Goal: Task Accomplishment & Management: Complete application form

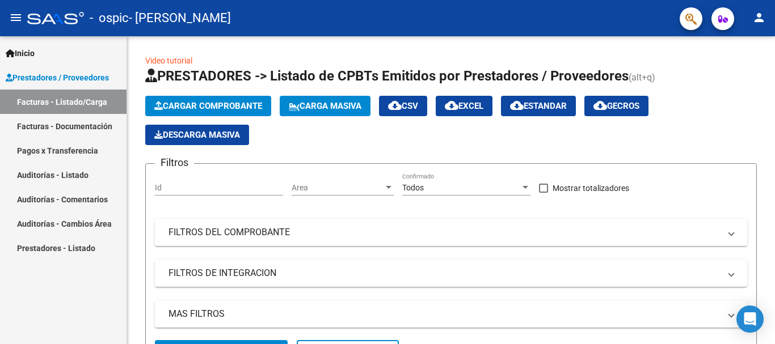
click at [8, 15] on button "menu" at bounding box center [16, 18] width 23 height 23
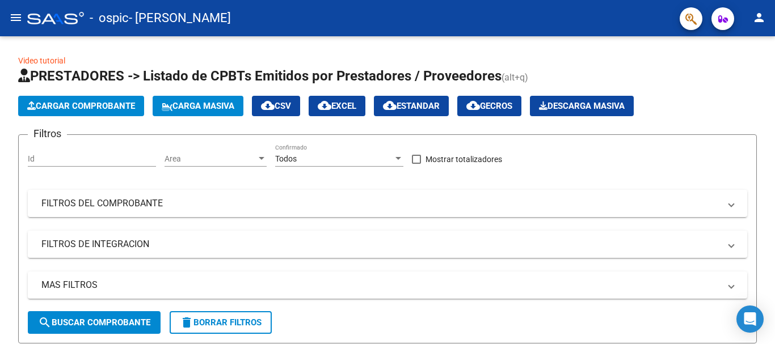
click at [12, 15] on mat-icon "menu" at bounding box center [16, 18] width 14 height 14
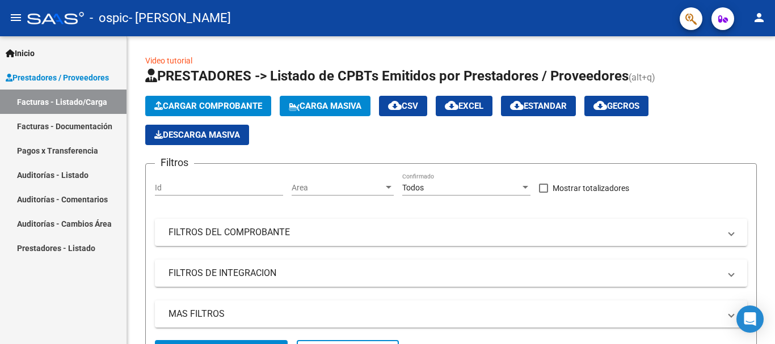
click at [9, 51] on icon at bounding box center [10, 53] width 9 height 8
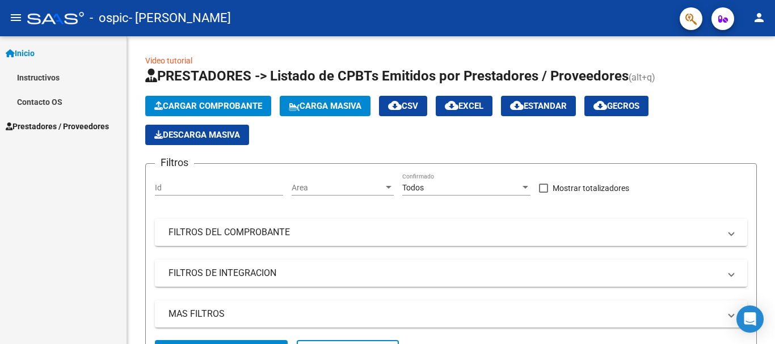
click at [759, 18] on mat-icon "person" at bounding box center [759, 18] width 14 height 14
click at [676, 45] on div at bounding box center [387, 172] width 775 height 344
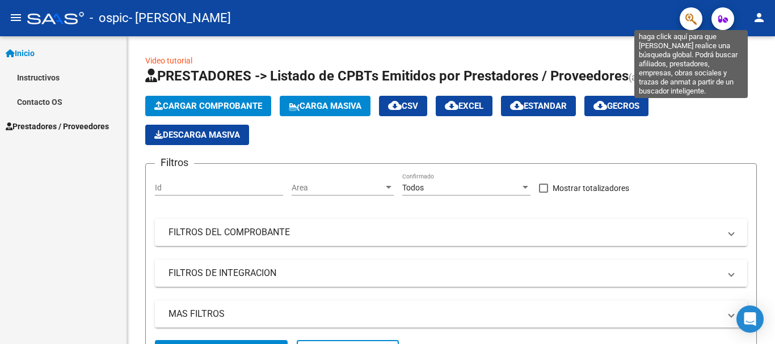
drag, startPoint x: 676, startPoint y: 45, endPoint x: 689, endPoint y: 20, distance: 27.7
click at [689, 20] on div "menu - ospic - [PERSON_NAME] person Inicio Instructivos Contacto OS Prestadores…" at bounding box center [387, 172] width 775 height 344
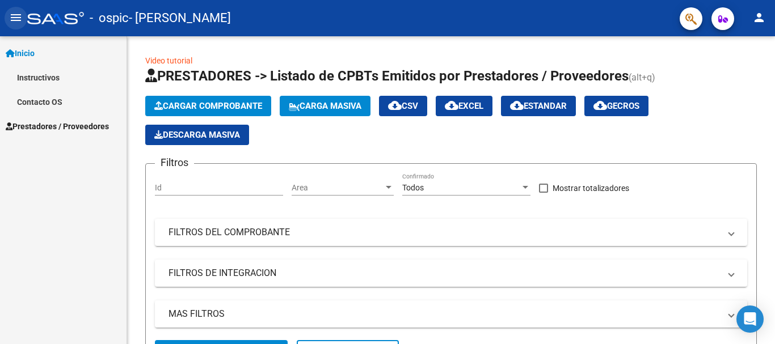
click at [18, 14] on mat-icon "menu" at bounding box center [16, 18] width 14 height 14
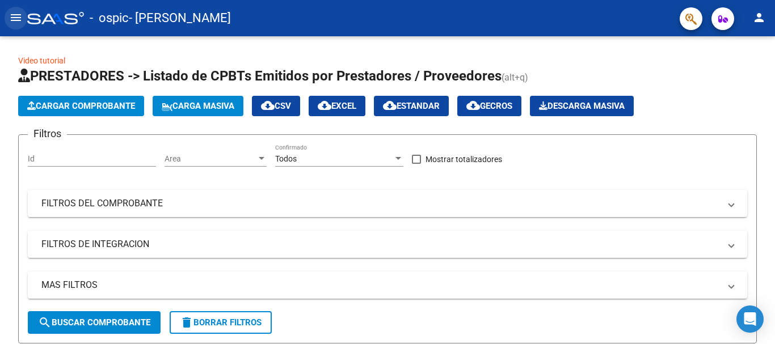
click at [18, 14] on mat-icon "menu" at bounding box center [16, 18] width 14 height 14
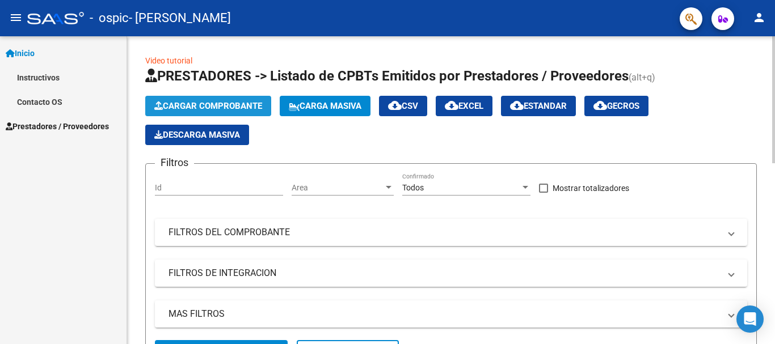
click at [212, 100] on button "Cargar Comprobante" at bounding box center [208, 106] width 126 height 20
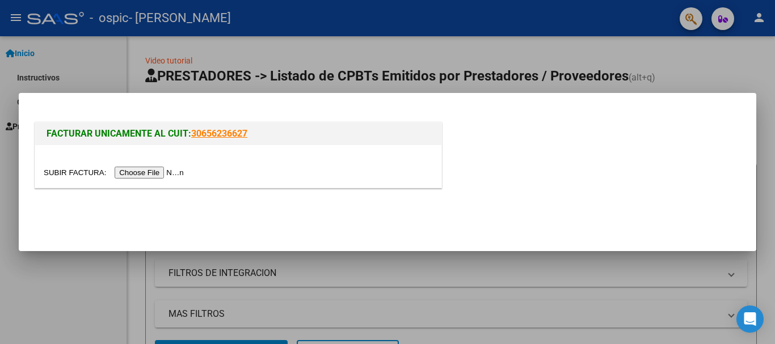
click at [146, 171] on input "file" at bounding box center [116, 173] width 144 height 12
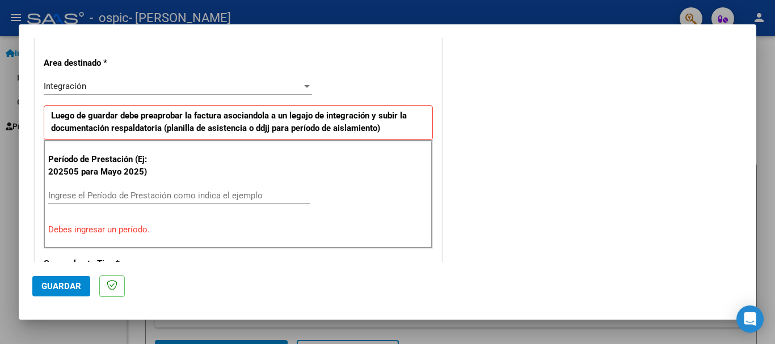
scroll to position [255, 0]
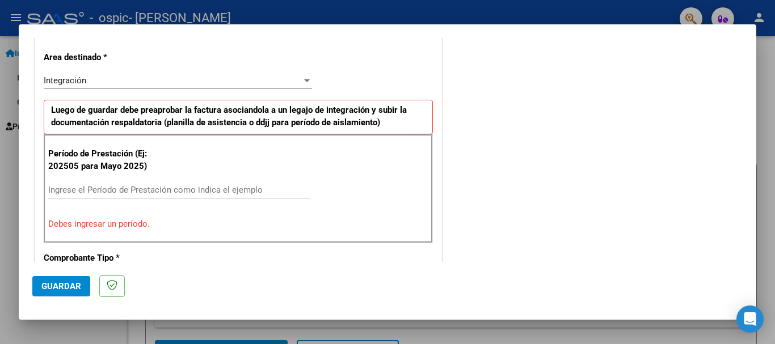
click at [83, 191] on input "Ingrese el Período de Prestación como indica el ejemplo" at bounding box center [179, 190] width 262 height 10
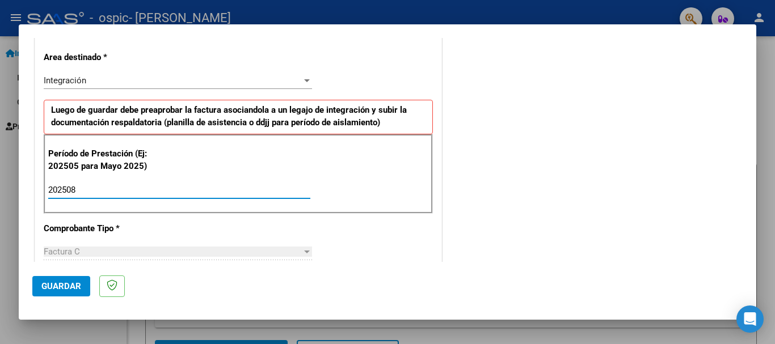
type input "202508"
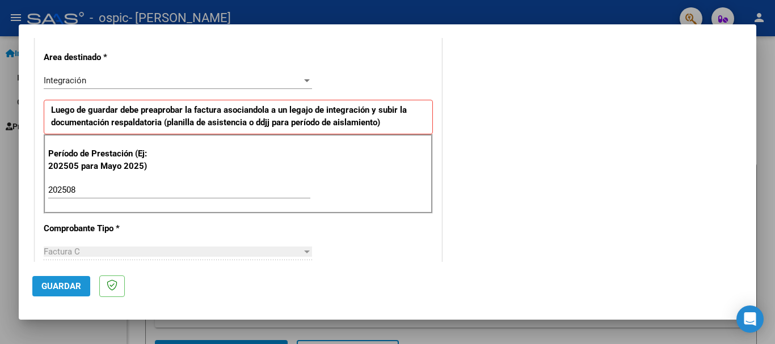
click at [61, 282] on span "Guardar" at bounding box center [61, 286] width 40 height 10
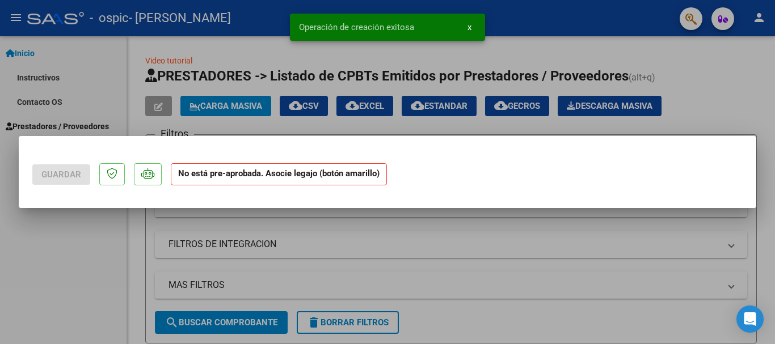
scroll to position [0, 0]
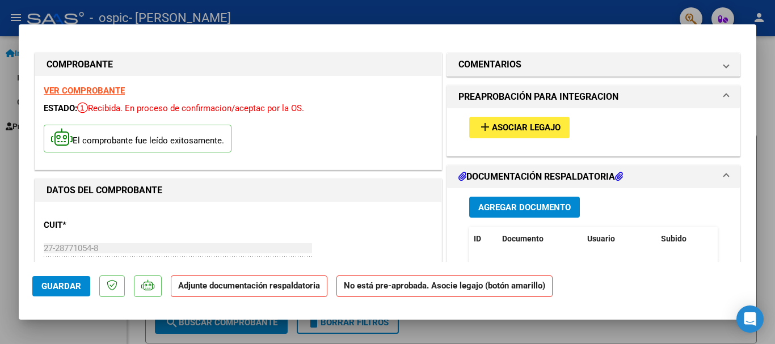
click at [538, 124] on span "Asociar Legajo" at bounding box center [526, 128] width 69 height 10
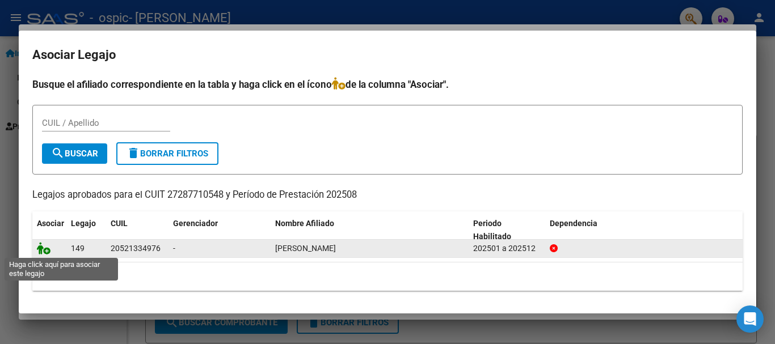
click at [46, 253] on icon at bounding box center [44, 248] width 14 height 12
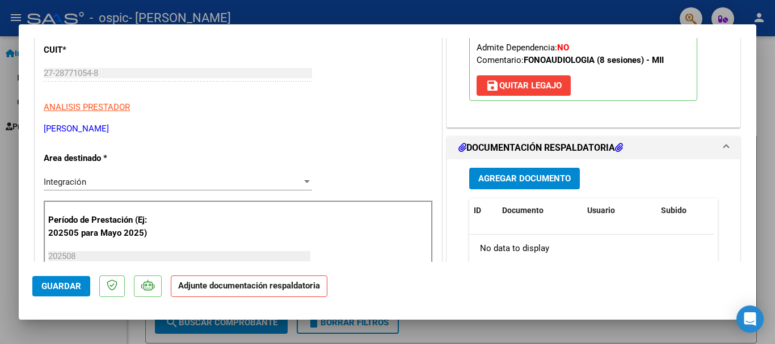
scroll to position [181, 0]
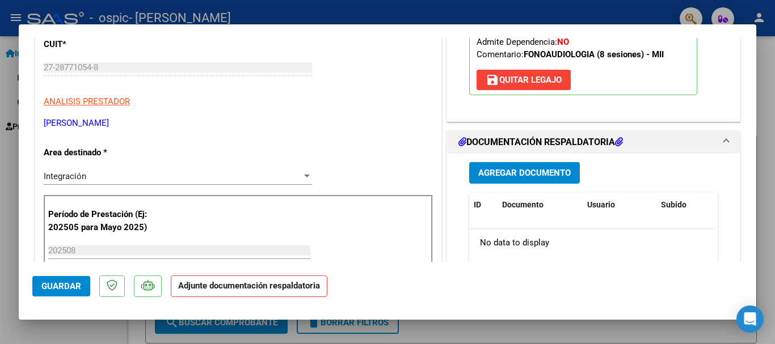
click at [538, 166] on button "Agregar Documento" at bounding box center [524, 172] width 111 height 21
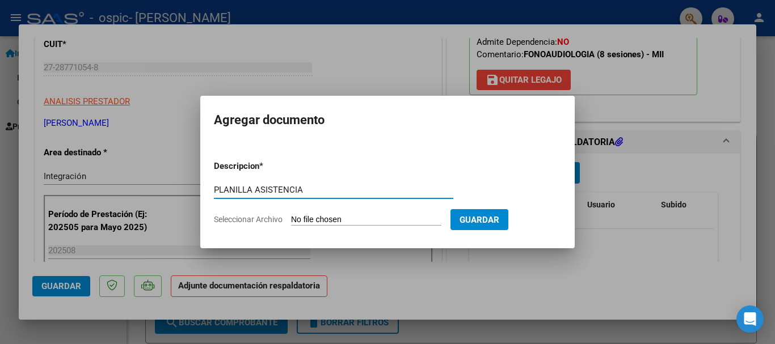
type input "PLANILLA ASISTENCIA"
click at [348, 218] on input "Seleccionar Archivo" at bounding box center [366, 220] width 150 height 11
type input "C:\fakepath\PLANILLA AGOSTO.pdf"
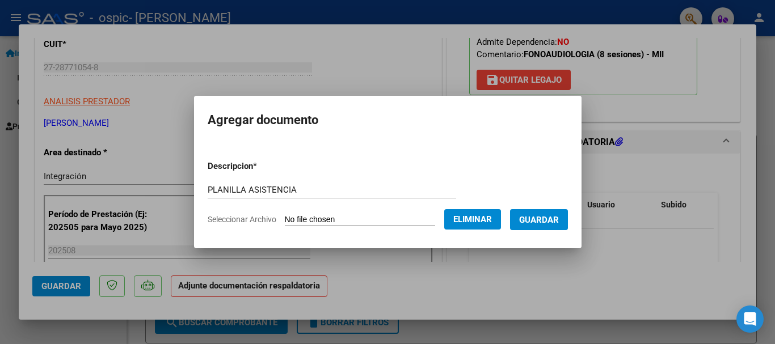
click at [556, 218] on span "Guardar" at bounding box center [539, 220] width 40 height 10
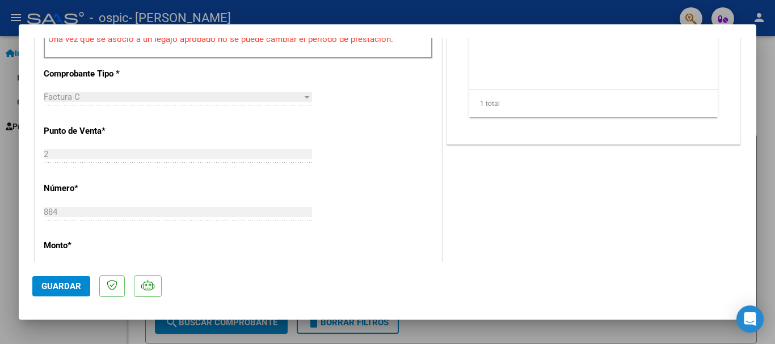
scroll to position [424, 0]
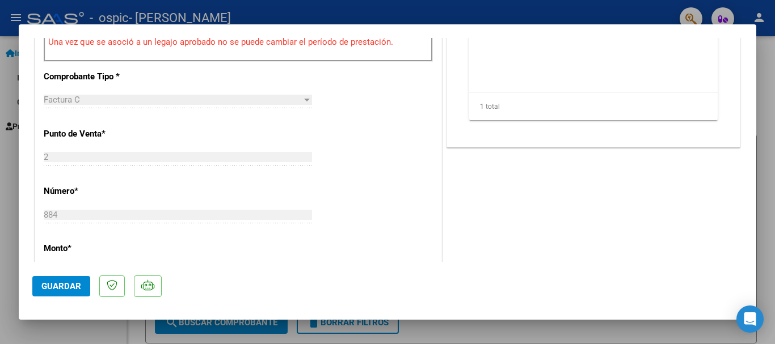
click at [61, 289] on span "Guardar" at bounding box center [61, 286] width 40 height 10
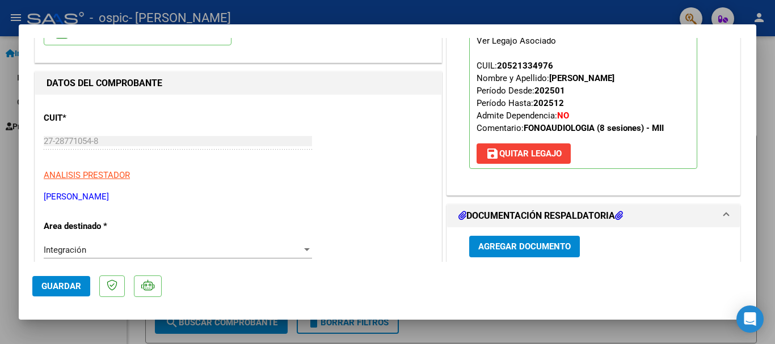
scroll to position [0, 0]
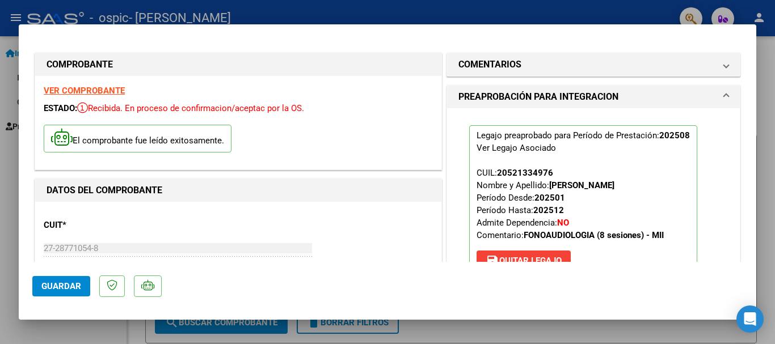
click at [772, 62] on div at bounding box center [387, 172] width 775 height 344
type input "$ 0,00"
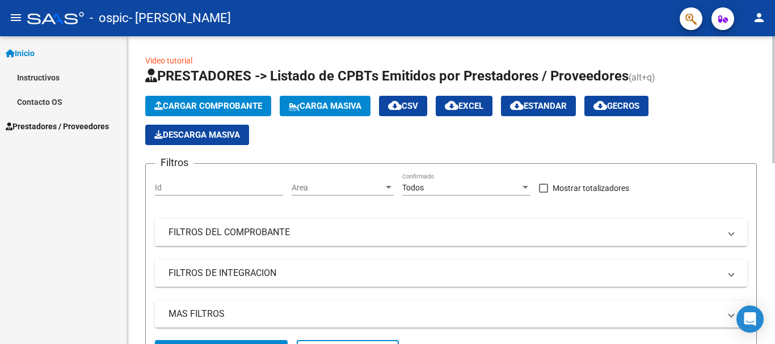
click at [192, 102] on span "Cargar Comprobante" at bounding box center [208, 106] width 108 height 10
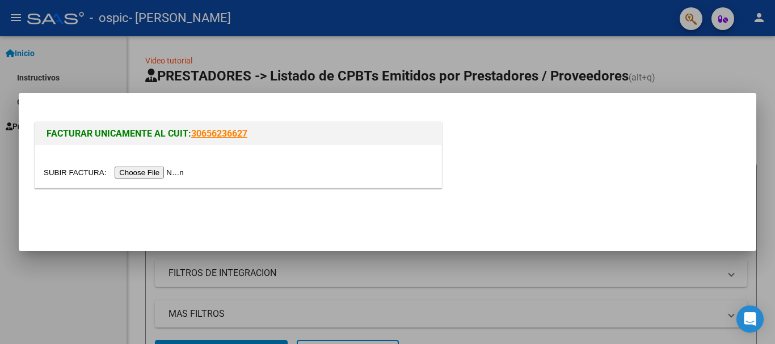
click at [730, 65] on div at bounding box center [387, 172] width 775 height 344
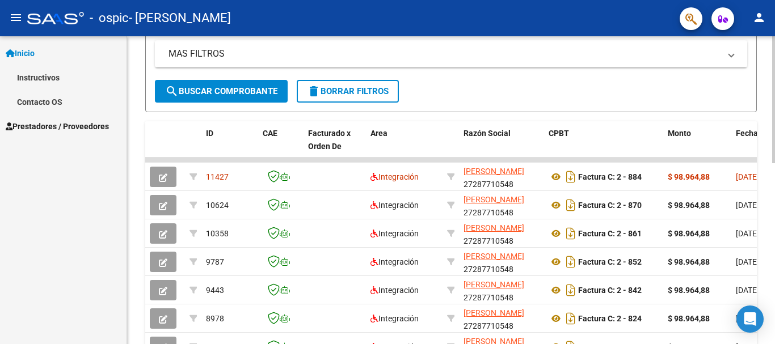
scroll to position [269, 0]
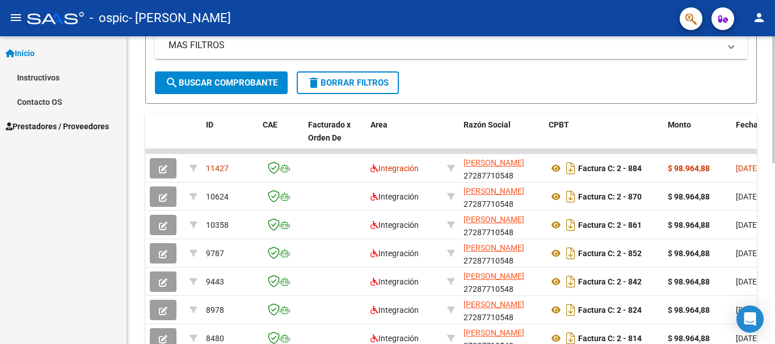
click at [775, 224] on div at bounding box center [773, 212] width 3 height 127
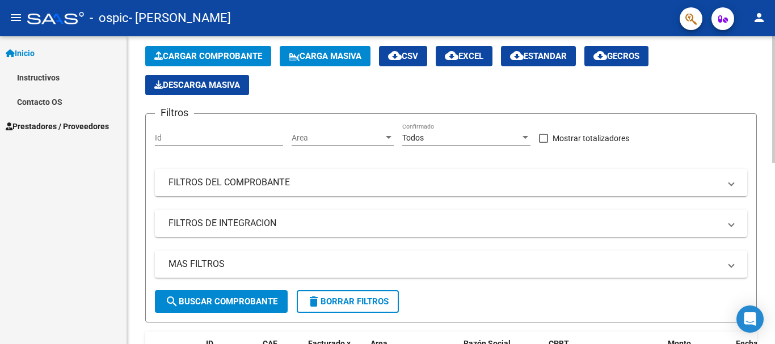
scroll to position [0, 0]
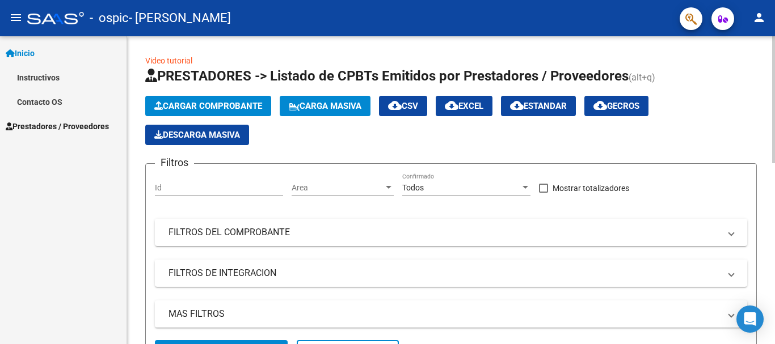
click at [775, 113] on div at bounding box center [773, 99] width 3 height 127
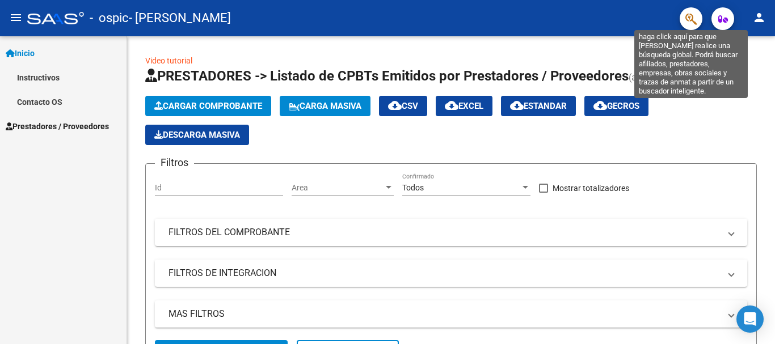
click at [690, 19] on icon "button" at bounding box center [690, 18] width 11 height 13
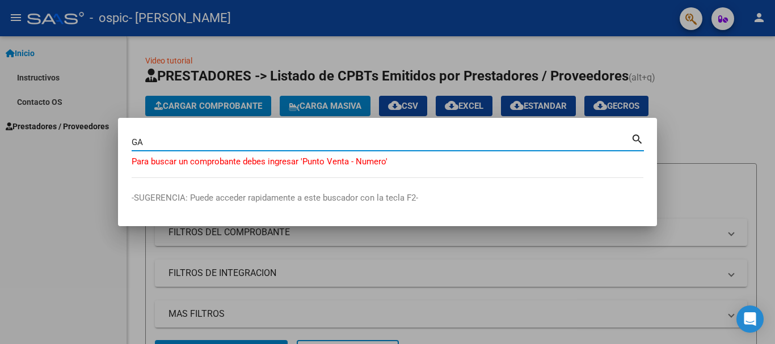
type input "G"
type input "F"
type input "30522428163"
click at [640, 138] on mat-icon "search" at bounding box center [637, 139] width 13 height 14
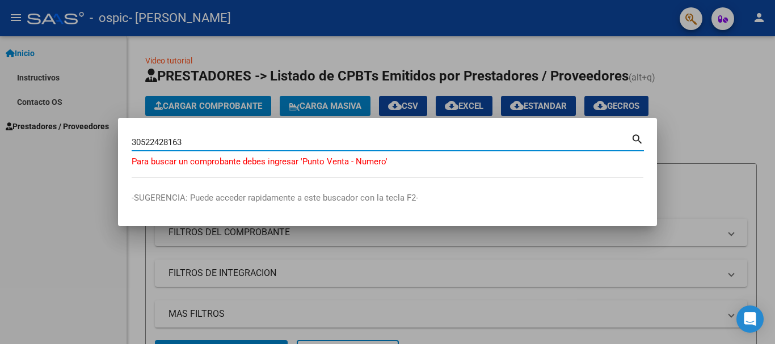
click at [725, 118] on div at bounding box center [387, 172] width 775 height 344
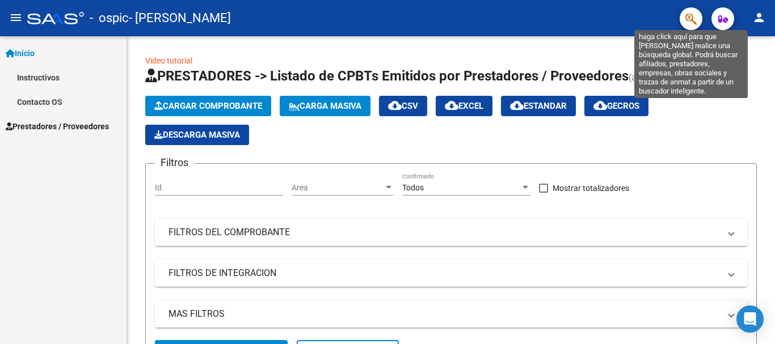
click at [692, 23] on icon "button" at bounding box center [690, 18] width 11 height 13
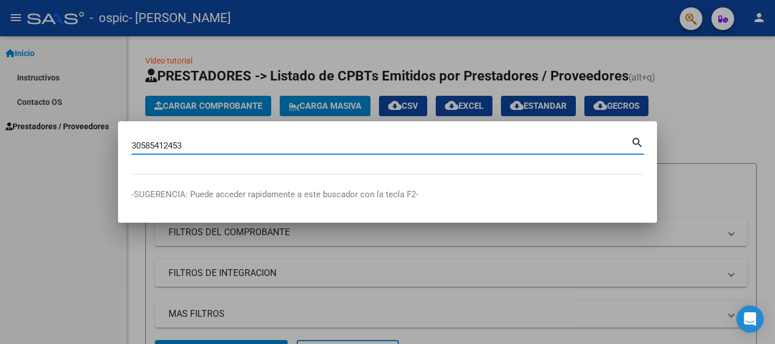
type input "30585412453"
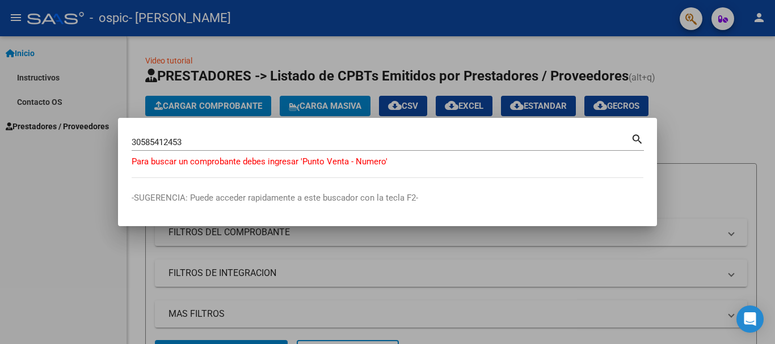
click at [716, 88] on div at bounding box center [387, 172] width 775 height 344
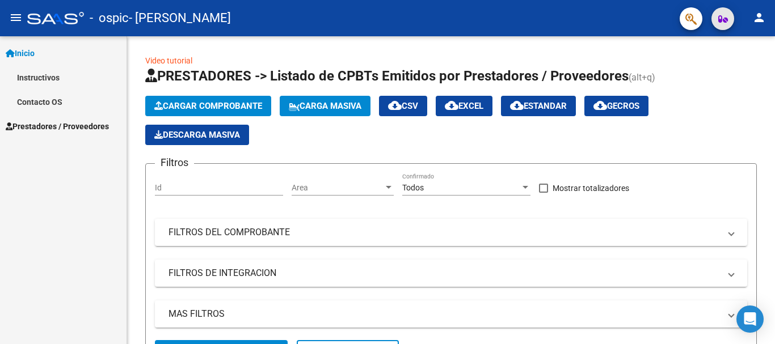
click at [722, 16] on icon "button" at bounding box center [723, 19] width 10 height 9
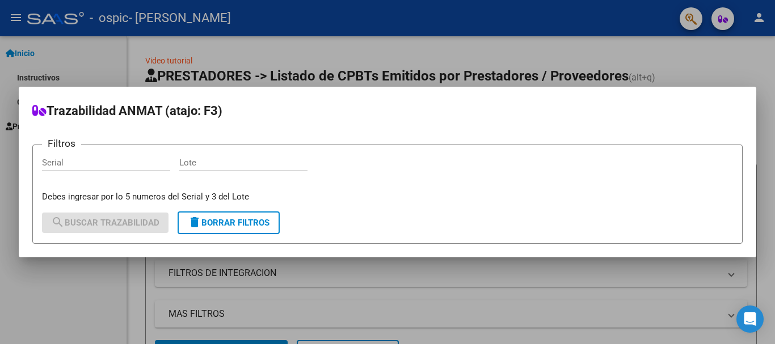
click at [717, 48] on div at bounding box center [387, 172] width 775 height 344
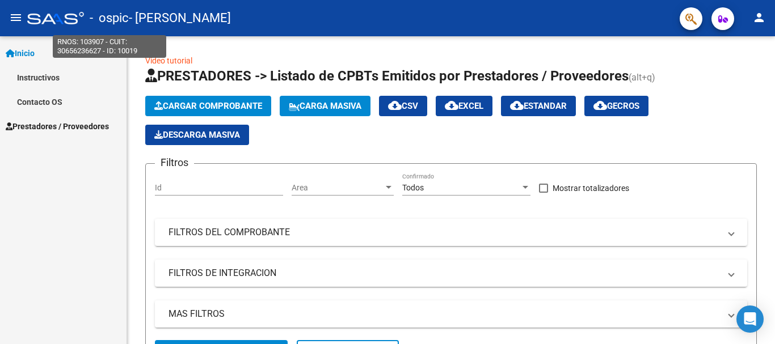
click at [106, 20] on span "- ospic" at bounding box center [109, 18] width 39 height 25
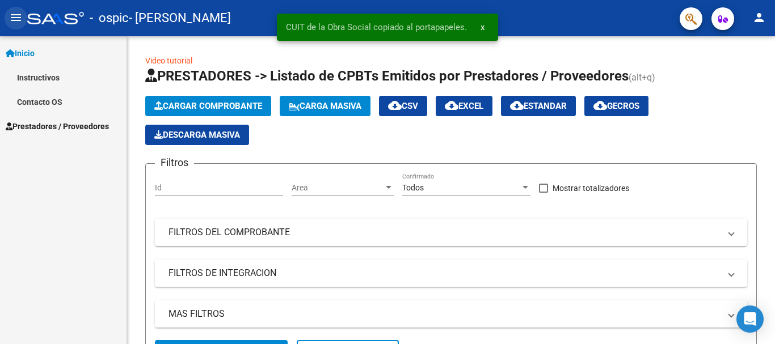
click at [18, 18] on mat-icon "menu" at bounding box center [16, 18] width 14 height 14
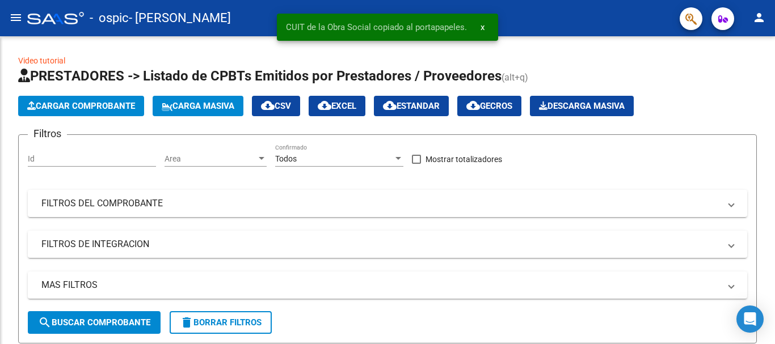
click at [23, 16] on button "menu" at bounding box center [16, 18] width 23 height 23
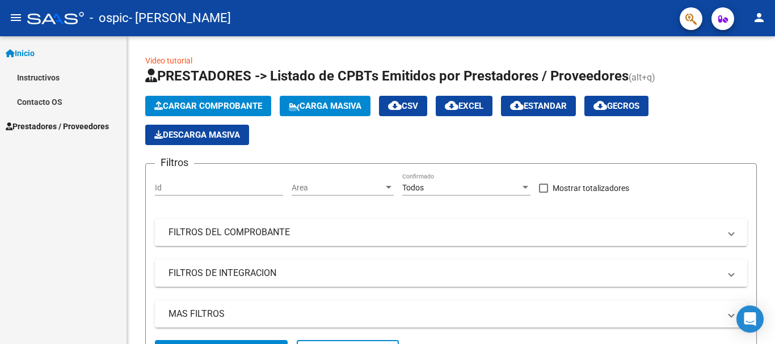
click at [46, 18] on div at bounding box center [55, 18] width 57 height 12
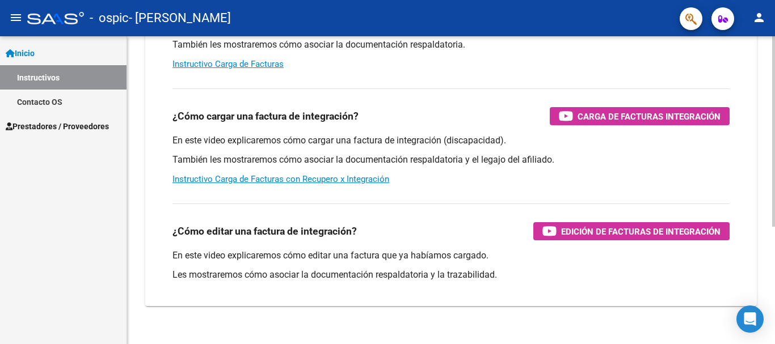
scroll to position [190, 0]
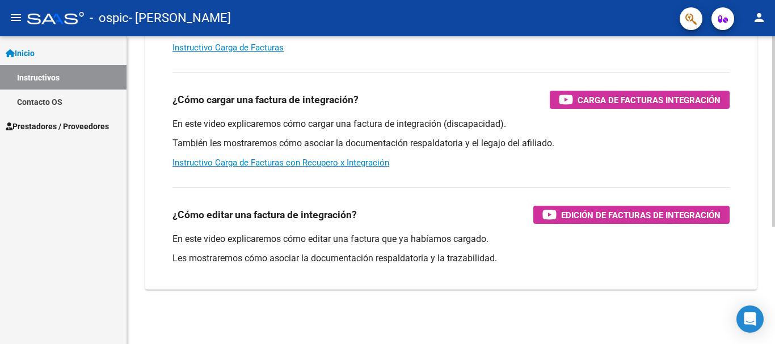
click at [775, 275] on div at bounding box center [773, 249] width 3 height 191
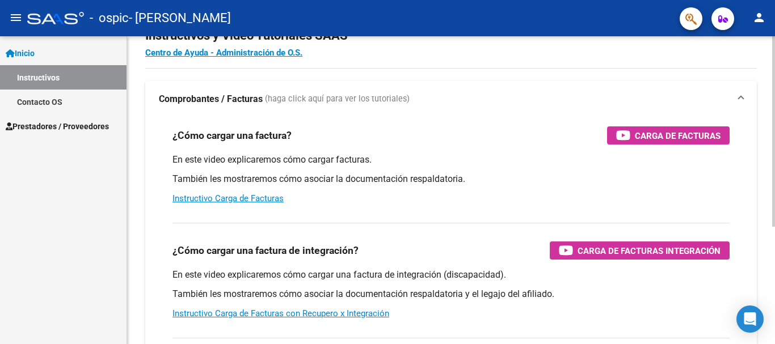
scroll to position [0, 0]
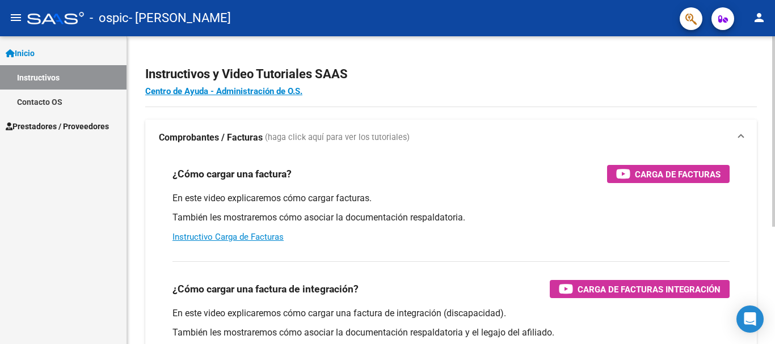
click at [775, 121] on div at bounding box center [773, 131] width 3 height 191
click at [759, 19] on mat-icon "person" at bounding box center [759, 18] width 14 height 14
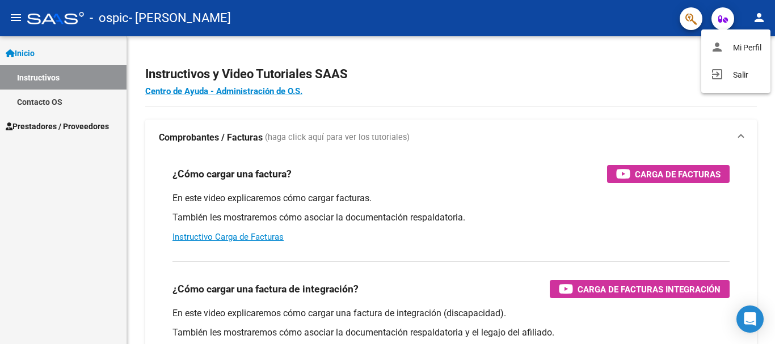
click at [537, 82] on div at bounding box center [387, 172] width 775 height 344
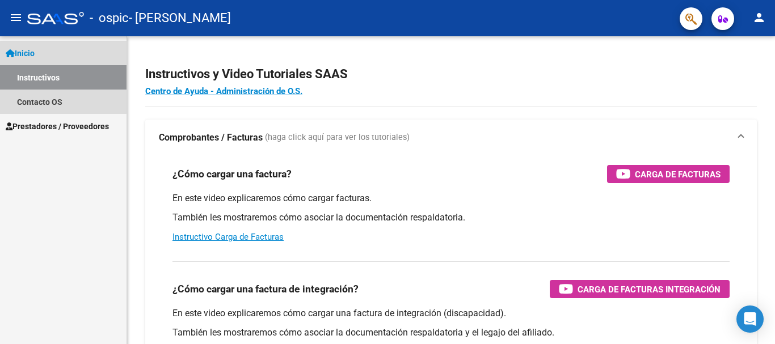
click at [33, 52] on span "Inicio" at bounding box center [20, 53] width 29 height 12
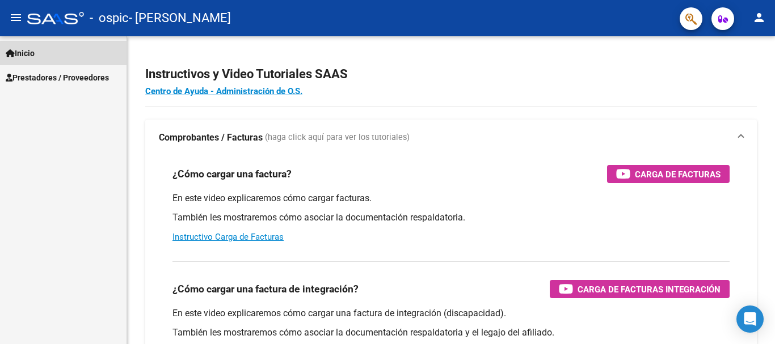
click at [33, 52] on span "Inicio" at bounding box center [20, 53] width 29 height 12
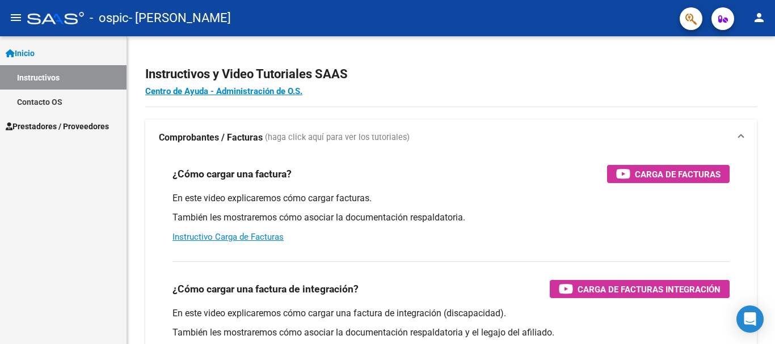
click at [18, 16] on mat-icon "menu" at bounding box center [16, 18] width 14 height 14
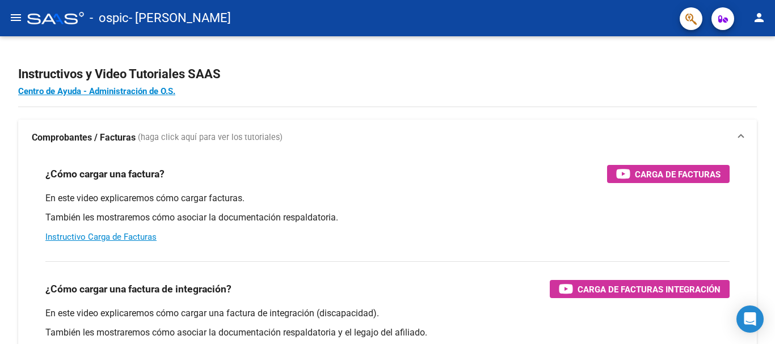
click at [32, 18] on div at bounding box center [55, 18] width 57 height 12
click at [16, 16] on mat-icon "menu" at bounding box center [16, 18] width 14 height 14
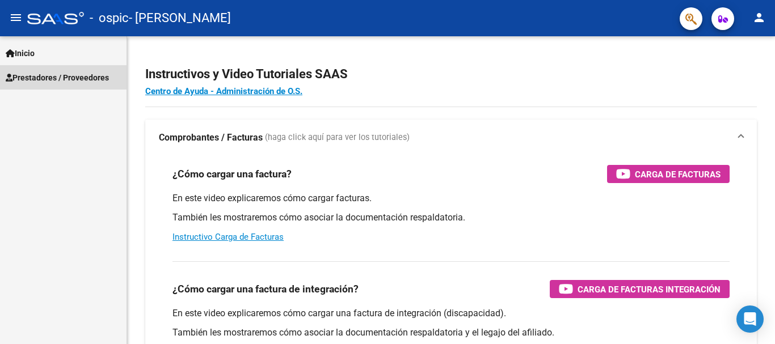
click at [27, 75] on span "Prestadores / Proveedores" at bounding box center [57, 77] width 103 height 12
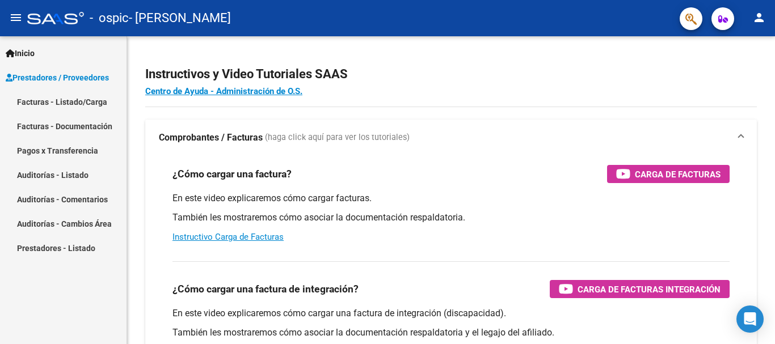
click at [24, 99] on link "Facturas - Listado/Carga" at bounding box center [63, 102] width 127 height 24
